Goal: Task Accomplishment & Management: Complete application form

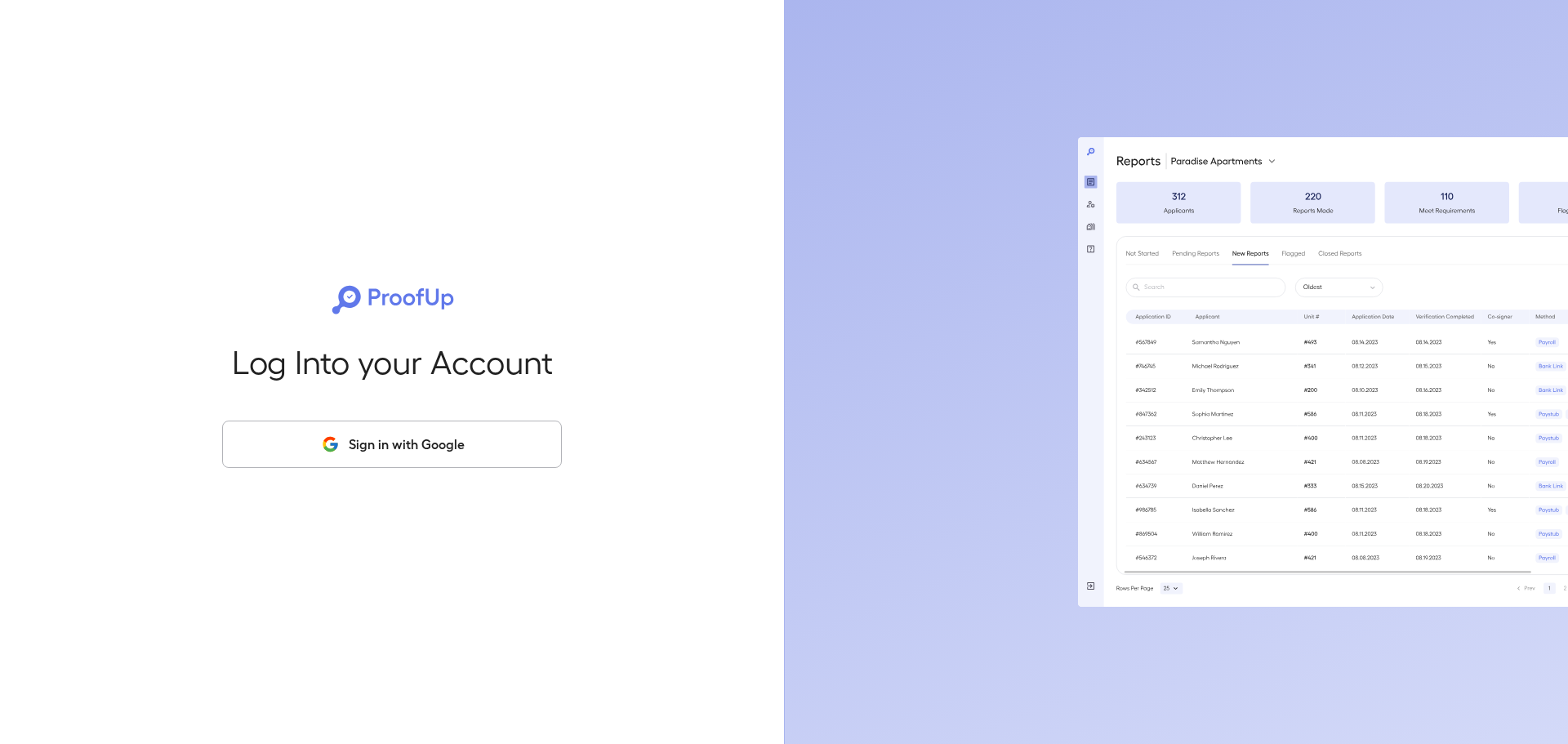
click at [399, 459] on button "Sign in with Google" at bounding box center [392, 444] width 339 height 48
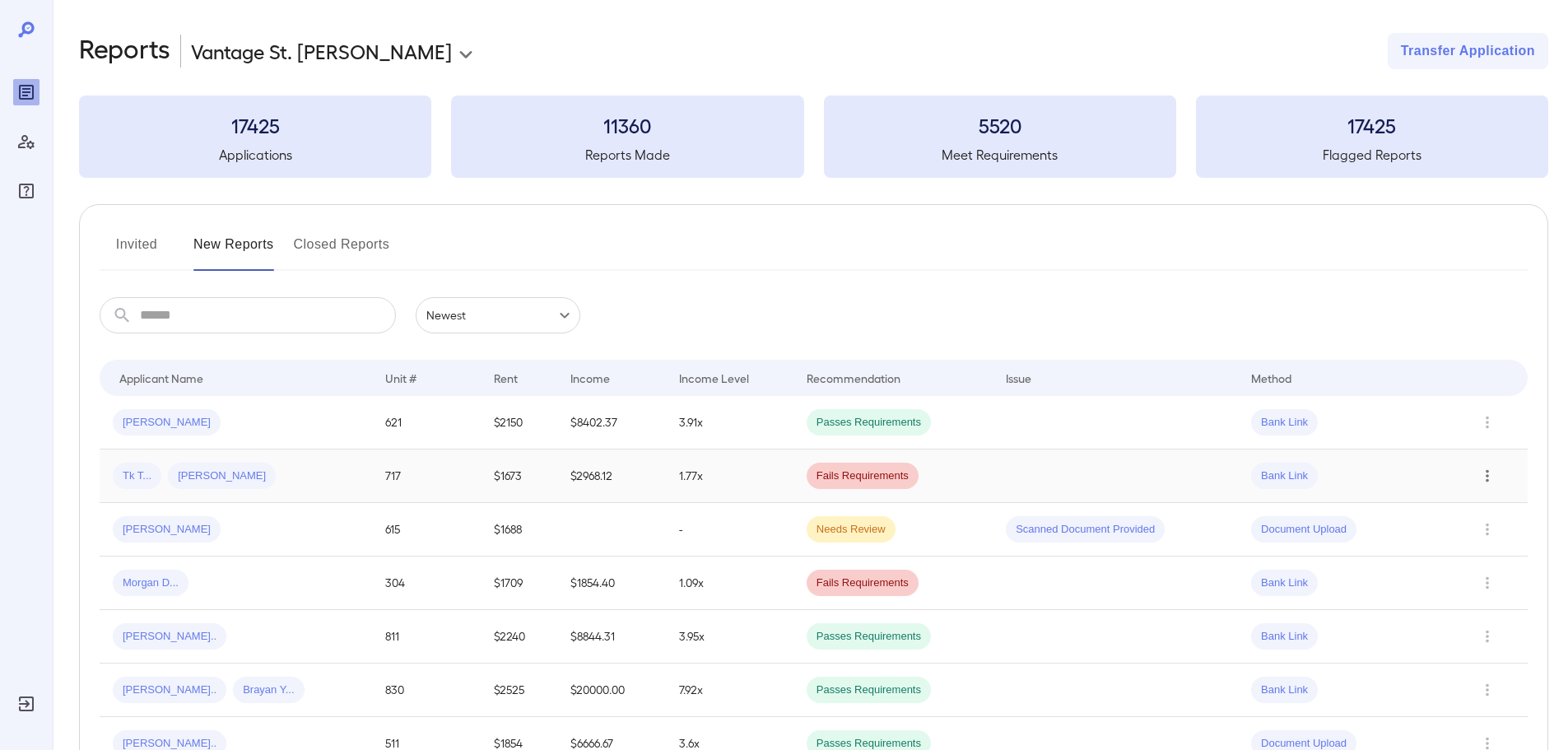
click at [1495, 471] on icon "Row Actions" at bounding box center [1486, 475] width 18 height 19
click at [1497, 517] on li "View Application" at bounding box center [1502, 508] width 130 height 26
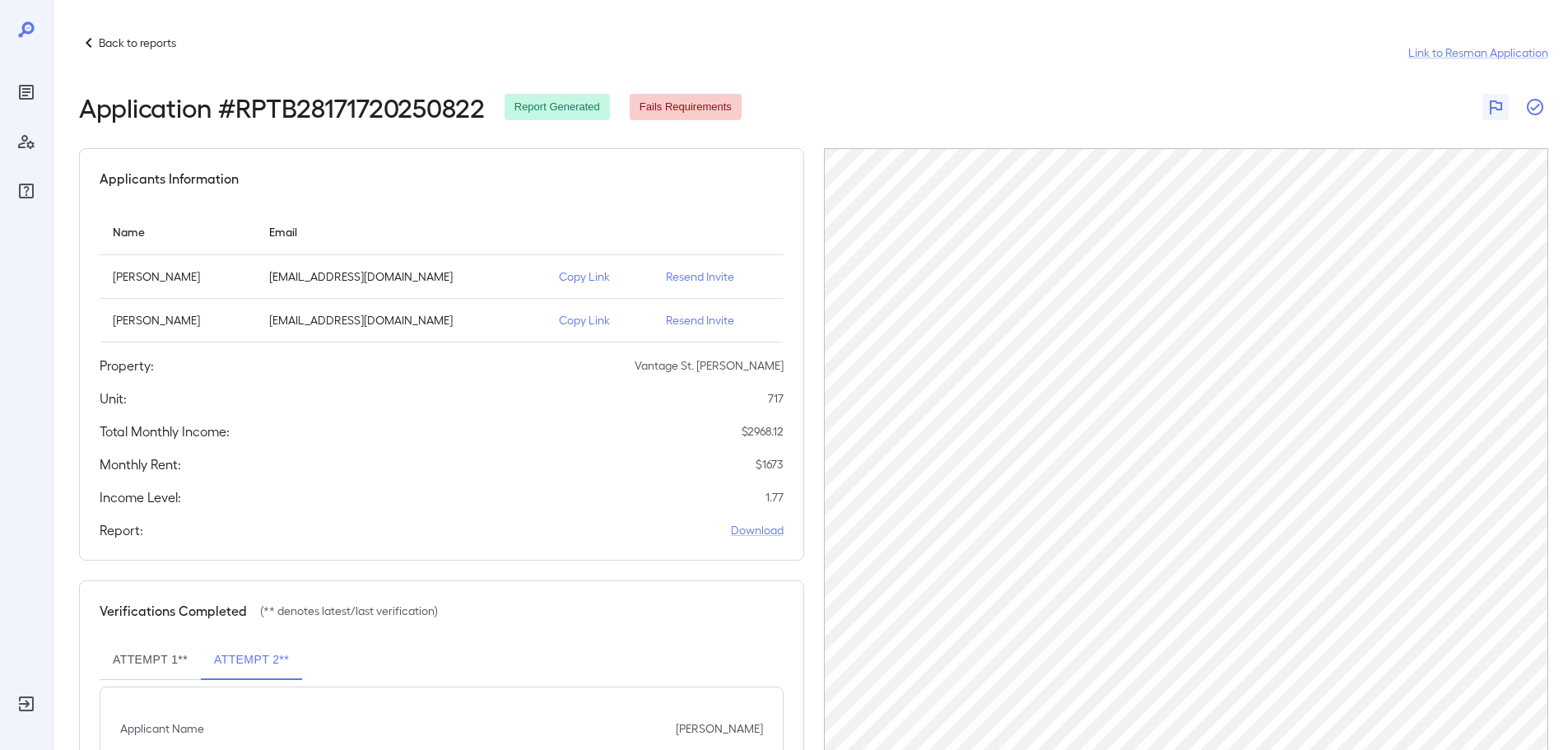
click at [1539, 102] on icon "button" at bounding box center [1534, 106] width 19 height 19
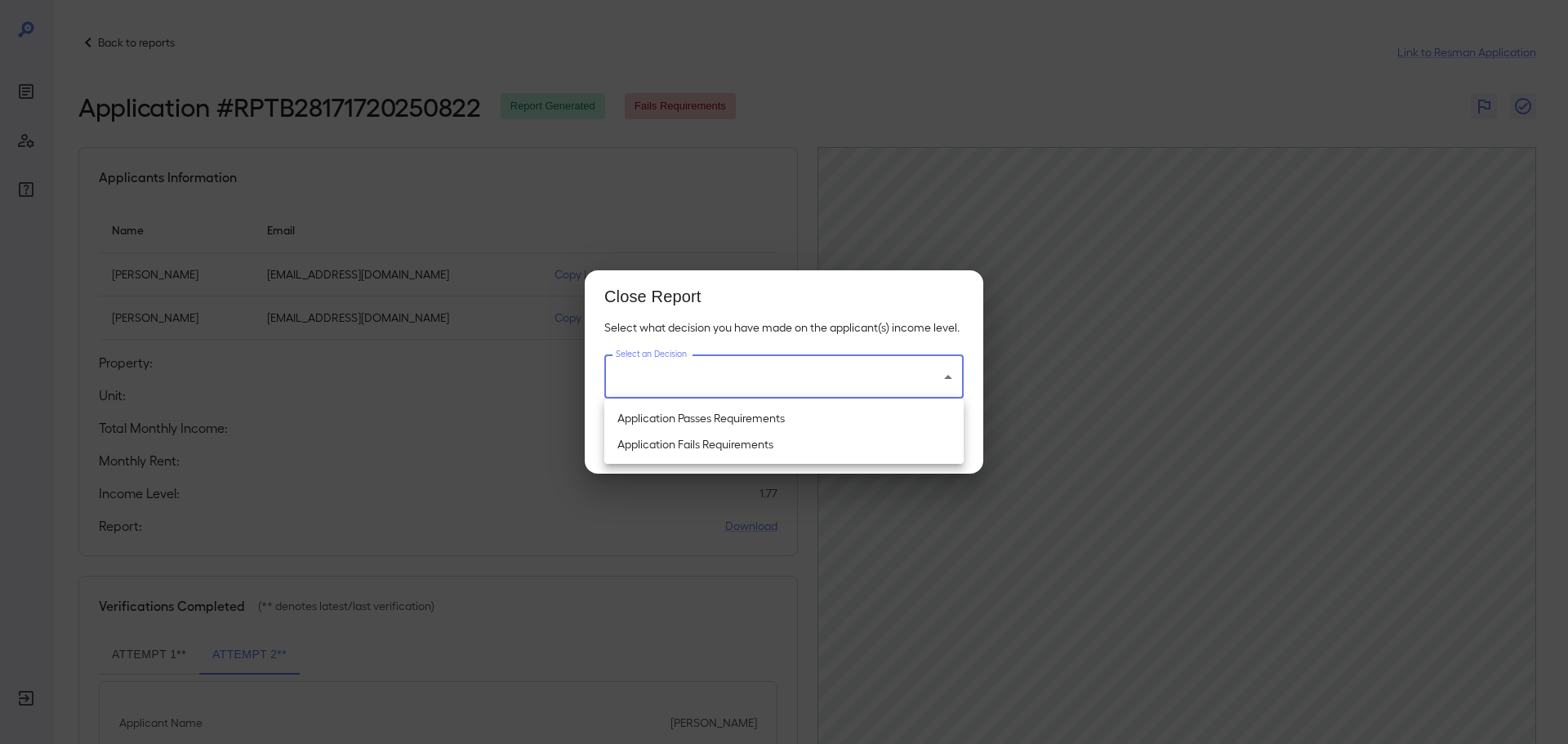
click at [913, 370] on body "Back to reports Link to Resman Application Application # RPTB28171720250822 Rep…" at bounding box center [784, 372] width 1568 height 744
click at [716, 419] on li "Application Passes Requirements" at bounding box center [784, 418] width 359 height 26
type input "**********"
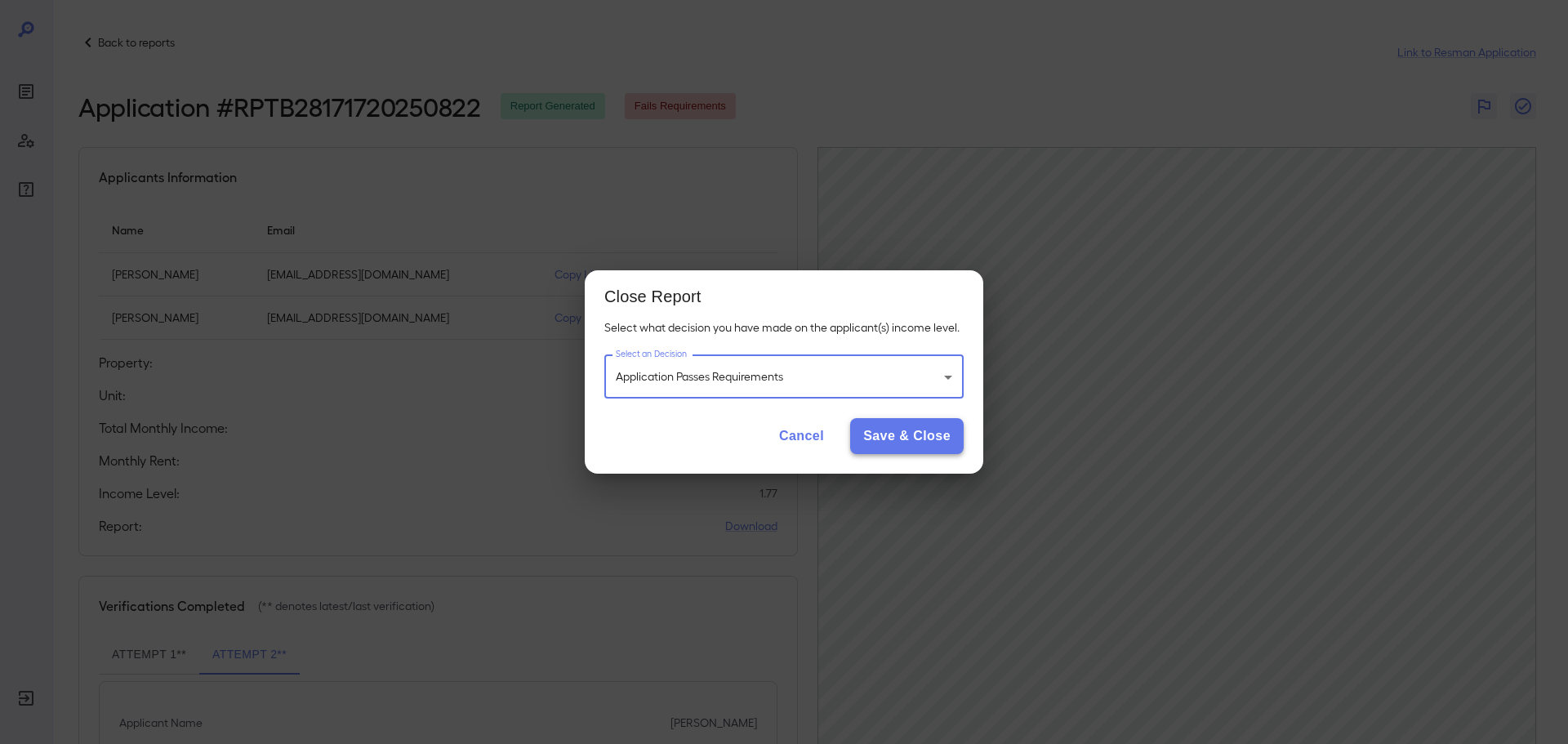
click at [887, 441] on button "Save & Close" at bounding box center [907, 436] width 114 height 36
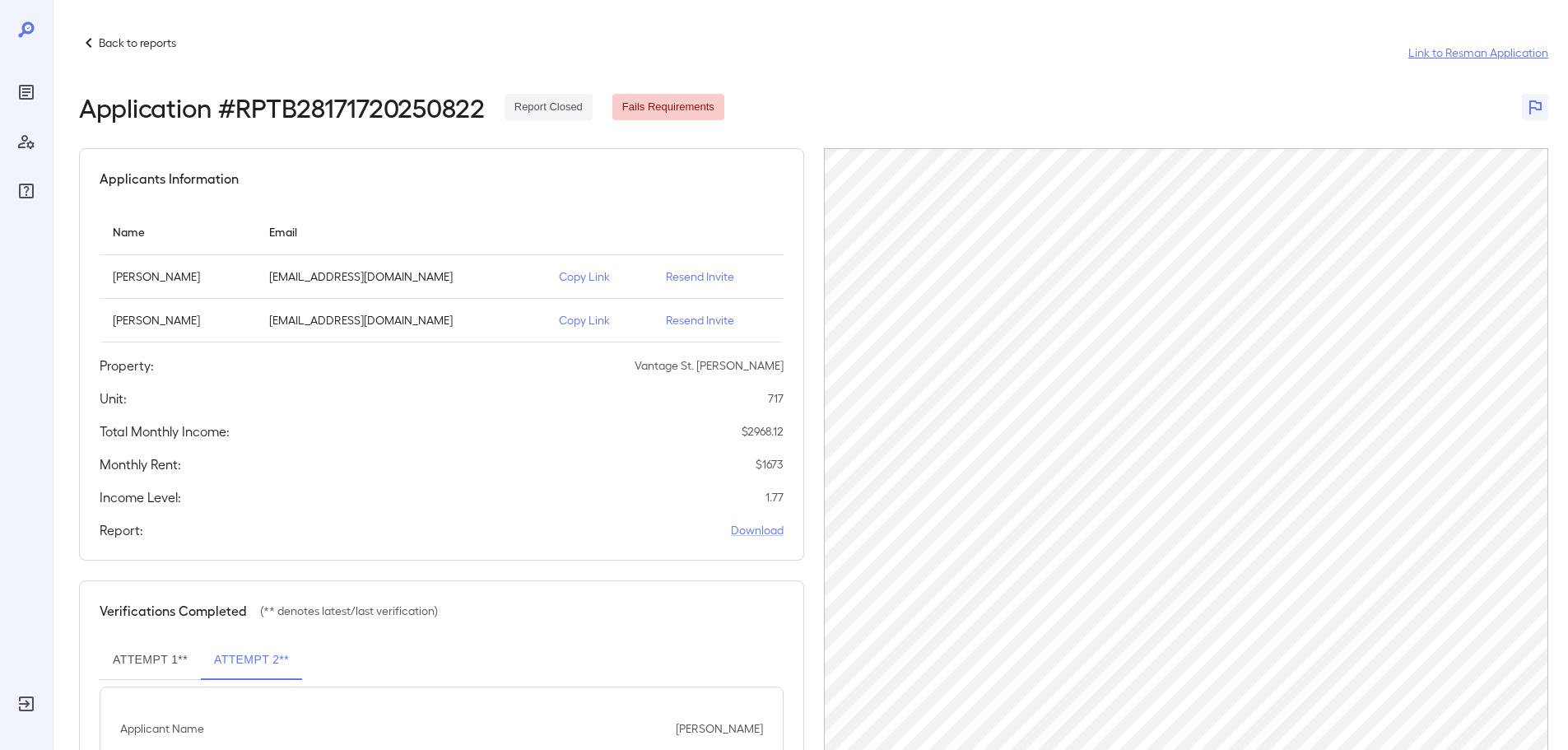
click at [1487, 54] on link "Link to Resman Application" at bounding box center [1478, 53] width 140 height 17
